Goal: Transaction & Acquisition: Purchase product/service

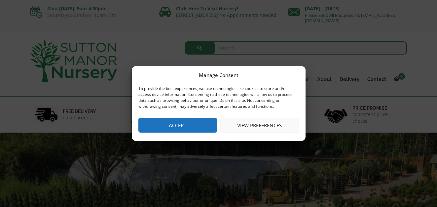
click at [198, 123] on button "Accept" at bounding box center [177, 125] width 79 height 15
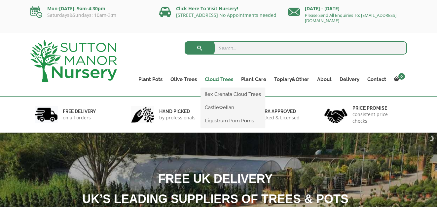
click at [220, 76] on link "Cloud Trees" at bounding box center [219, 79] width 36 height 9
click at [243, 92] on link "Ilex Crenata Cloud Trees" at bounding box center [233, 94] width 64 height 10
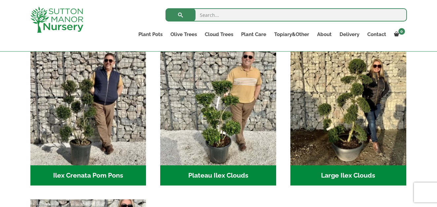
scroll to position [147, 0]
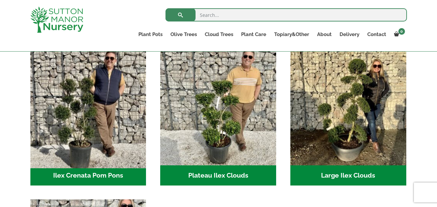
click at [96, 113] on img "Visit product category Ilex Crenata Pom Pons" at bounding box center [88, 107] width 122 height 122
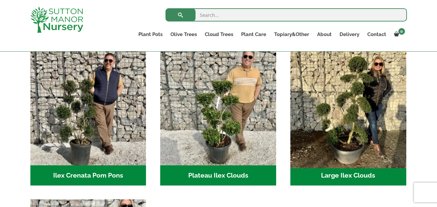
click at [384, 136] on img "Visit product category Large Ilex Clouds" at bounding box center [348, 107] width 122 height 122
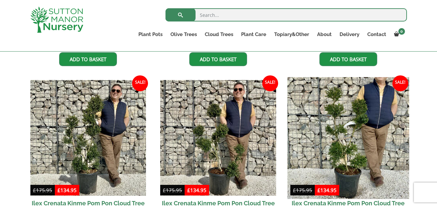
scroll to position [311, 0]
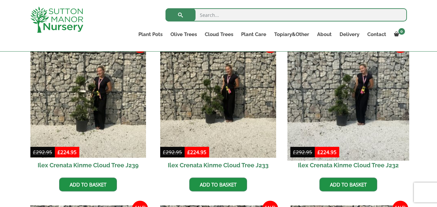
scroll to position [179, 0]
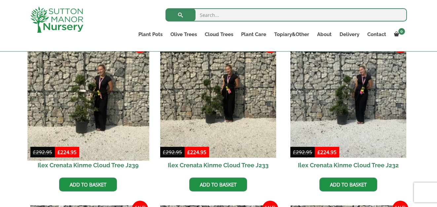
click at [112, 116] on img at bounding box center [88, 100] width 122 height 122
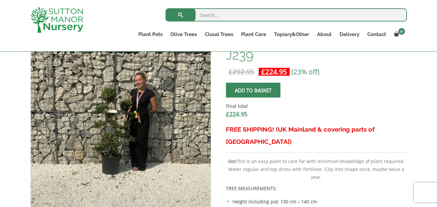
scroll to position [223, 0]
